Goal: Information Seeking & Learning: Learn about a topic

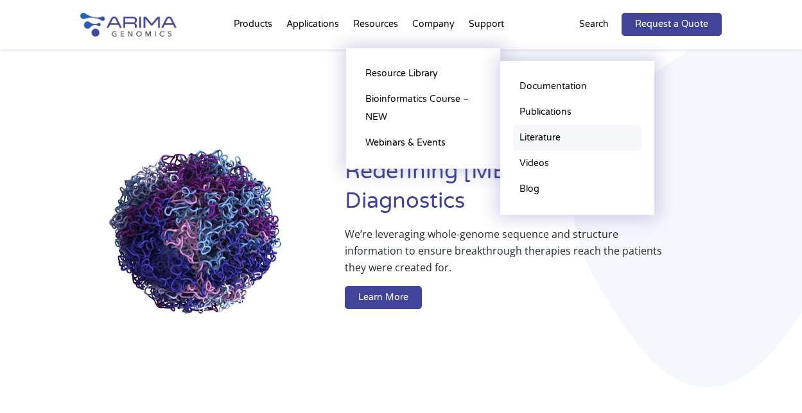
click at [555, 139] on link "Literature" at bounding box center [577, 138] width 128 height 26
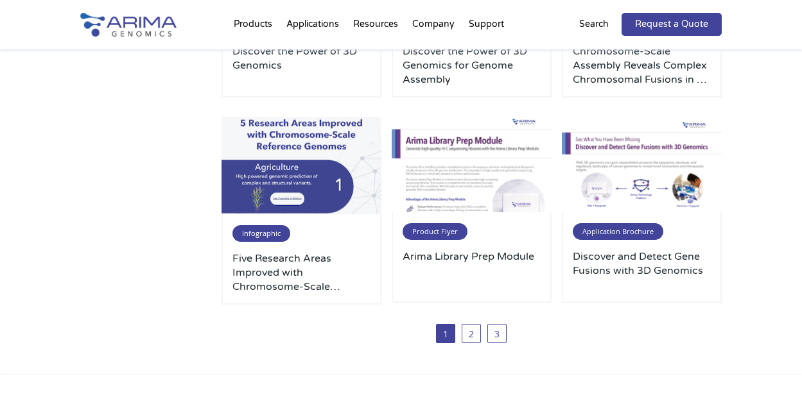
scroll to position [719, 0]
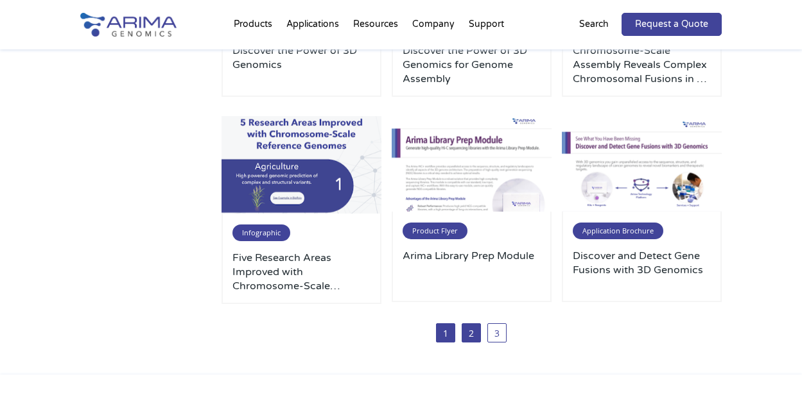
click at [471, 339] on link "2" at bounding box center [471, 333] width 19 height 19
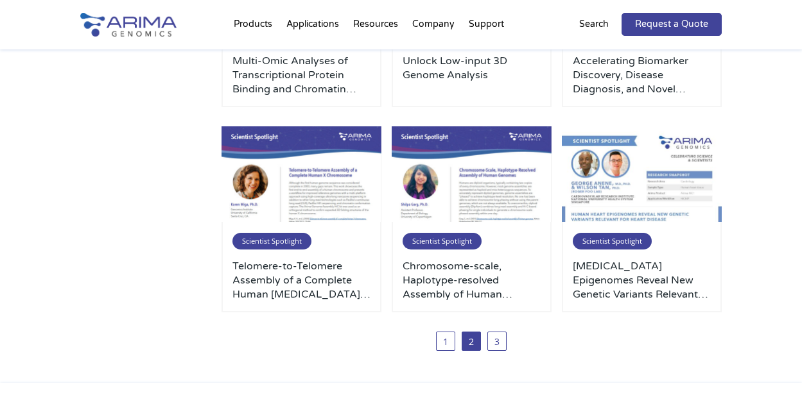
scroll to position [719, 0]
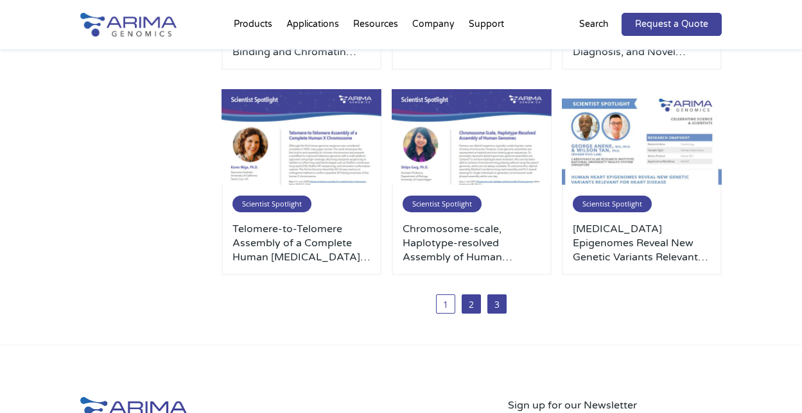
click at [499, 310] on link "3" at bounding box center [496, 304] width 19 height 19
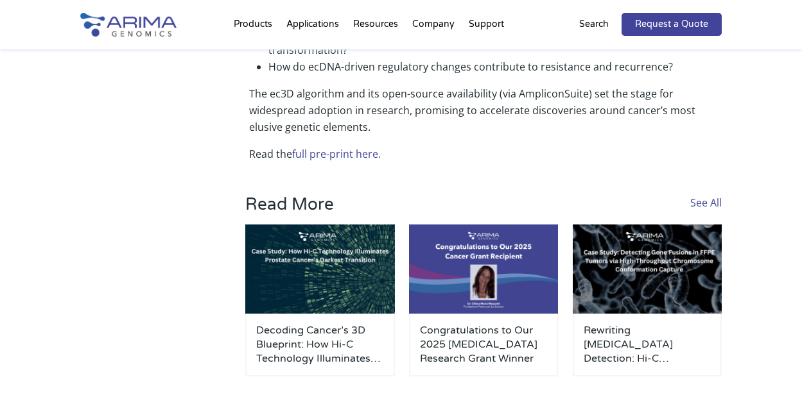
scroll to position [1130, 0]
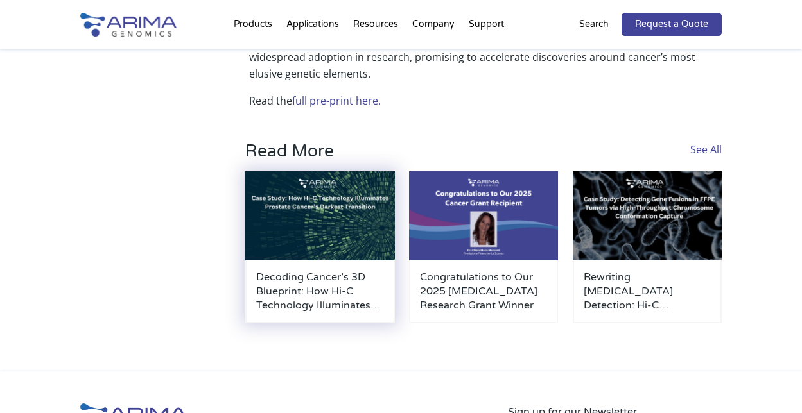
click at [336, 270] on h3 "Decoding Cancer’s 3D Blueprint: How Hi-C Technology Illuminates [MEDICAL_DATA] …" at bounding box center [319, 291] width 127 height 42
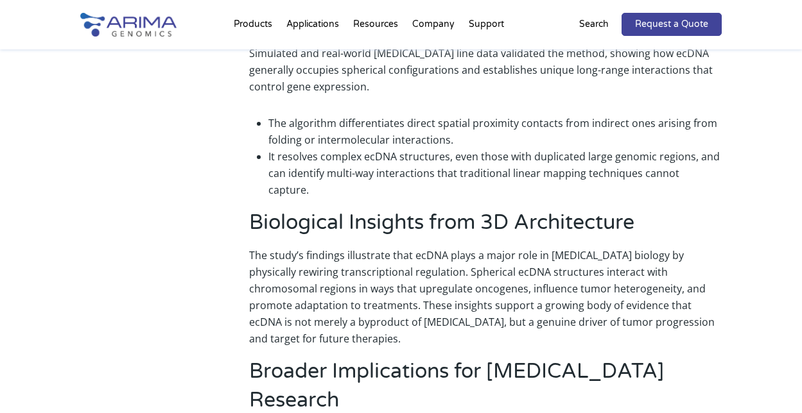
scroll to position [616, 0]
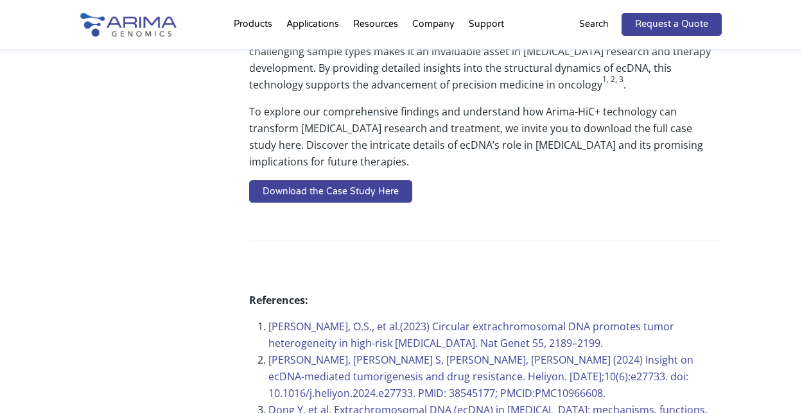
scroll to position [770, 0]
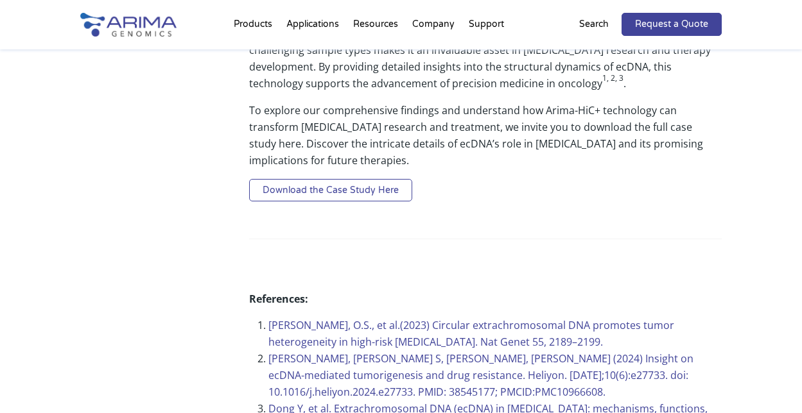
click at [342, 194] on link "Download the Case Study Here" at bounding box center [330, 190] width 163 height 23
